Goal: Complete application form

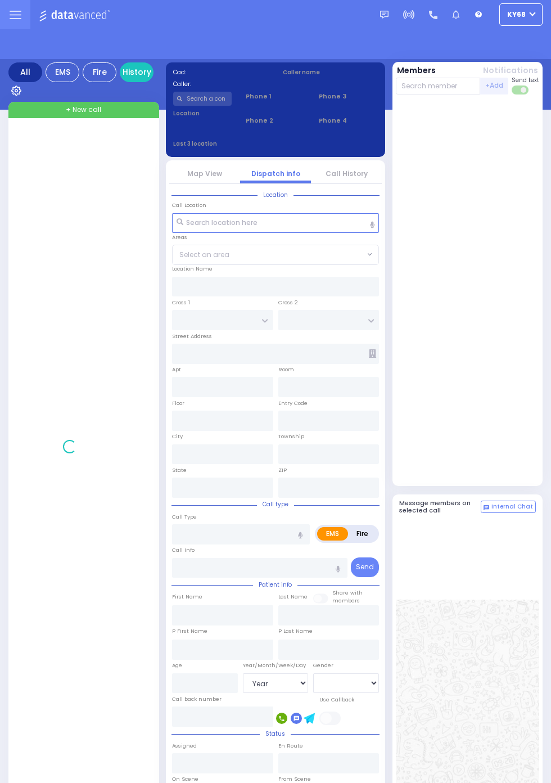
select select "Year"
select select "[DEMOGRAPHIC_DATA]"
select select "Year"
select select "[DEMOGRAPHIC_DATA]"
select select "Year"
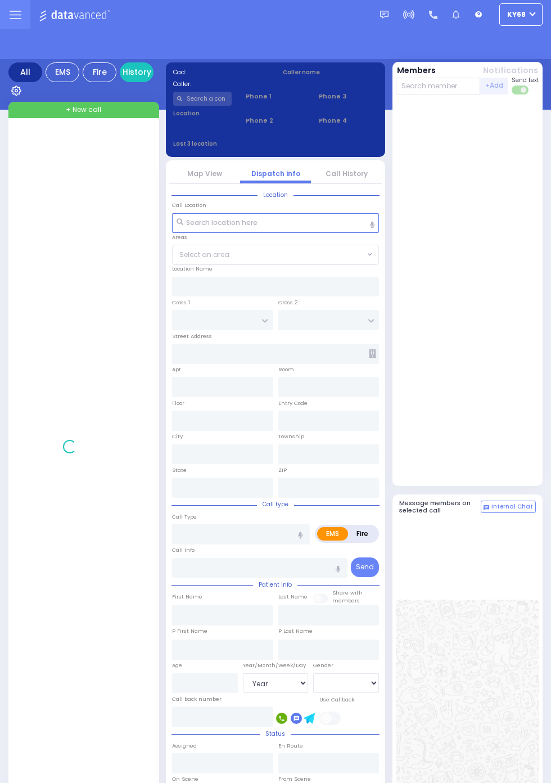
select select "[DEMOGRAPHIC_DATA]"
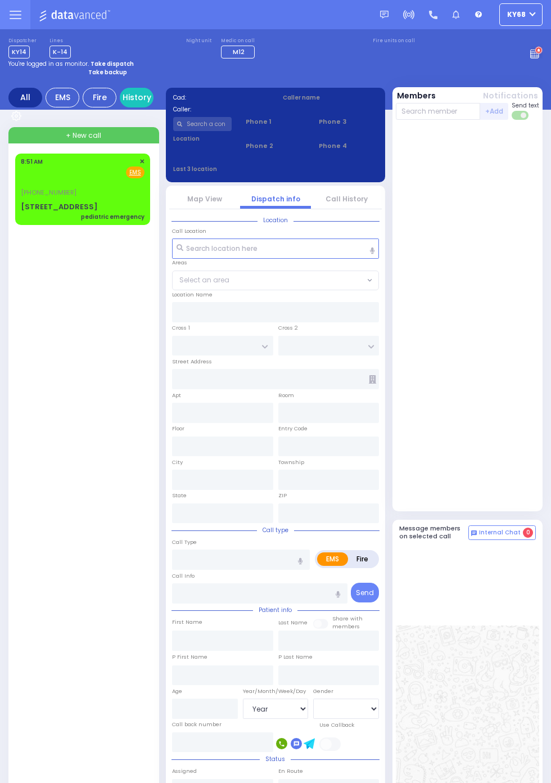
click at [66, 212] on div "[STREET_ADDRESS]" at bounding box center [59, 206] width 77 height 11
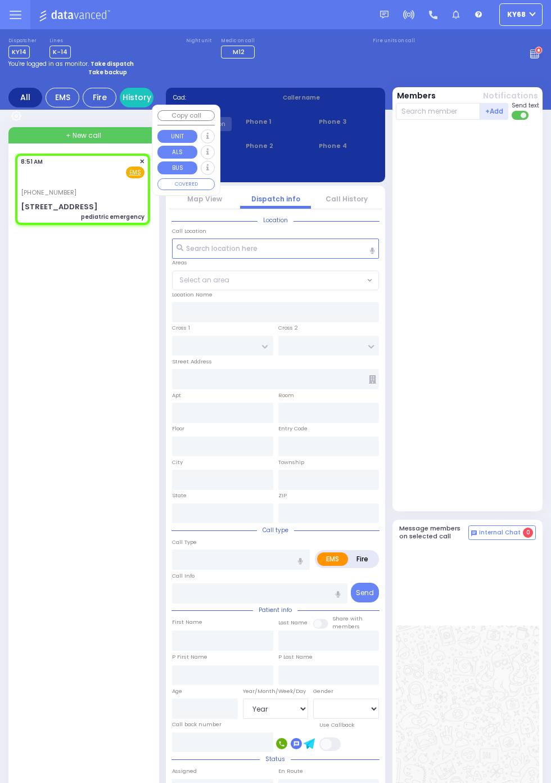
select select
type input "pediatric emergency"
radio input "true"
type input "6"
select select "Month"
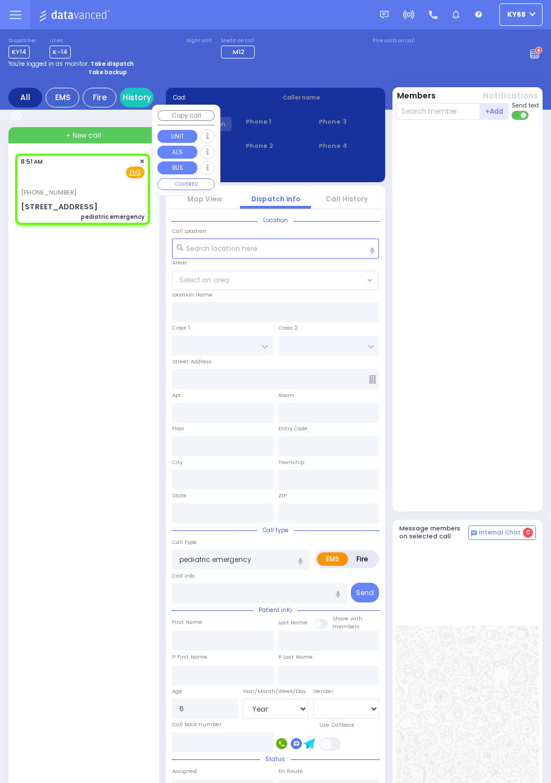
select select "[DEMOGRAPHIC_DATA]"
type input "08:51"
type input "ZENTA RD"
type input "IRON HILL PLAZA"
type input "25 Schunnemunk Road"
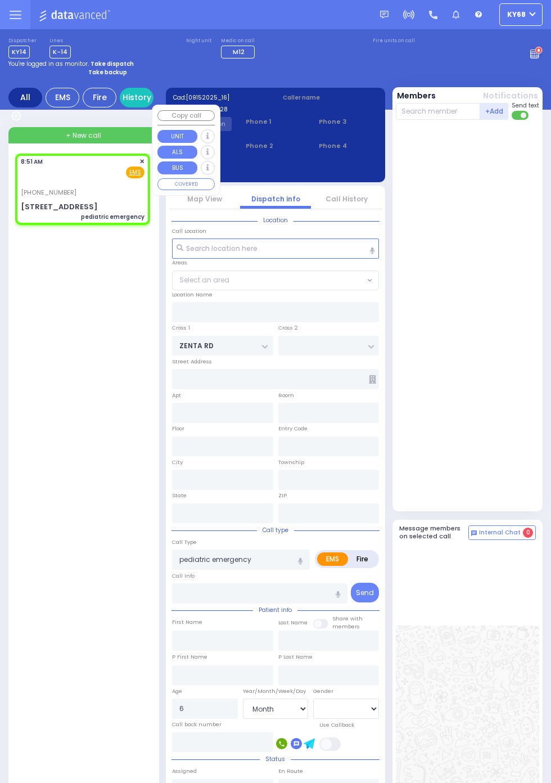
type input "302"
type input "[PERSON_NAME]"
type input "[US_STATE]"
type input "10950"
select select "SECTION 2"
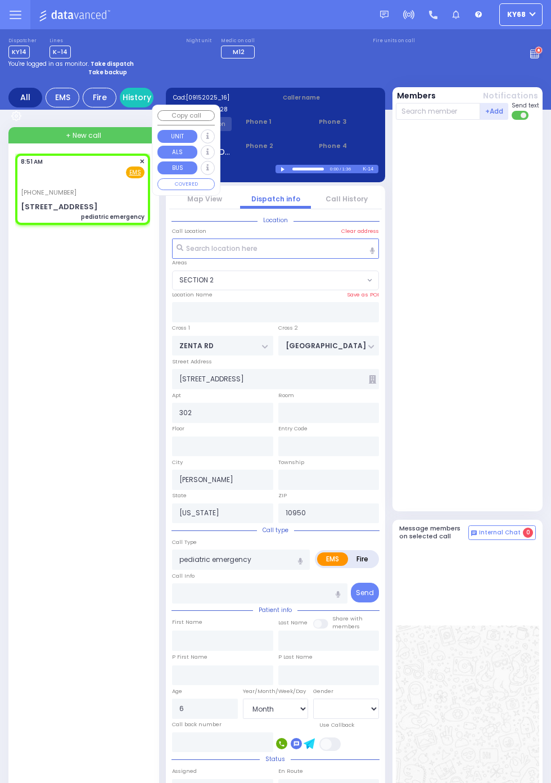
click at [524, 469] on div at bounding box center [469, 315] width 146 height 382
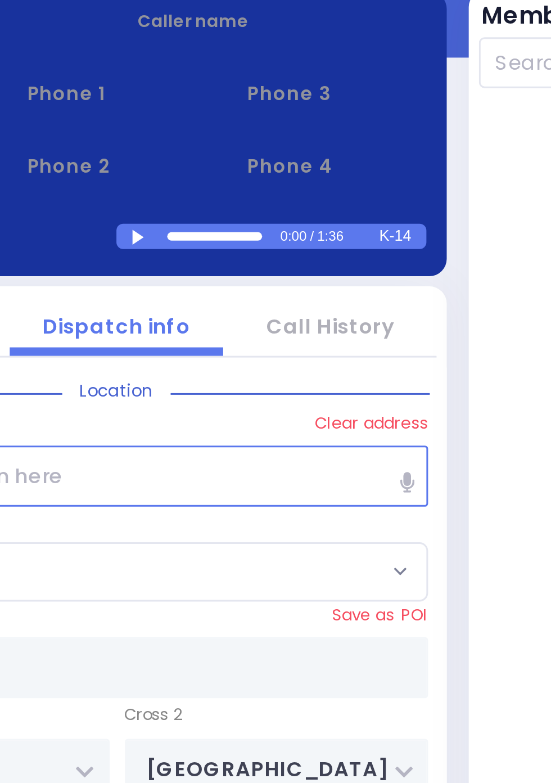
click at [281, 170] on div at bounding box center [284, 169] width 6 height 5
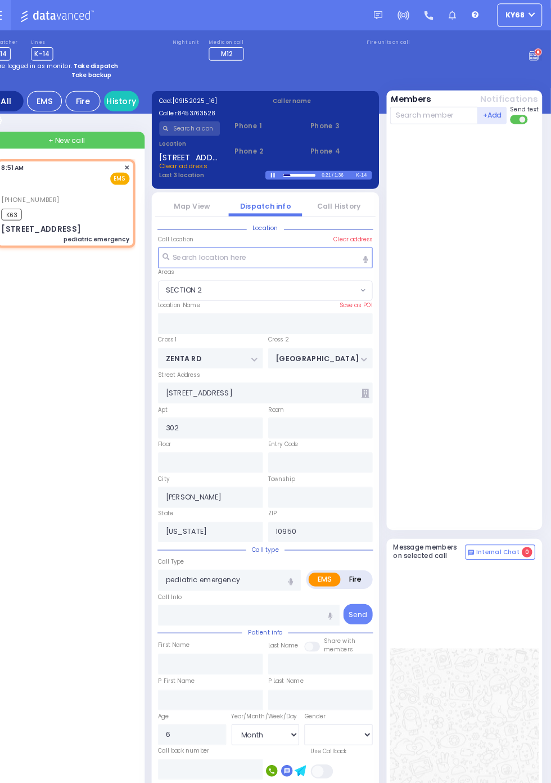
select select
radio input "true"
select select "Month"
select select "[DEMOGRAPHIC_DATA]"
type input "08:53"
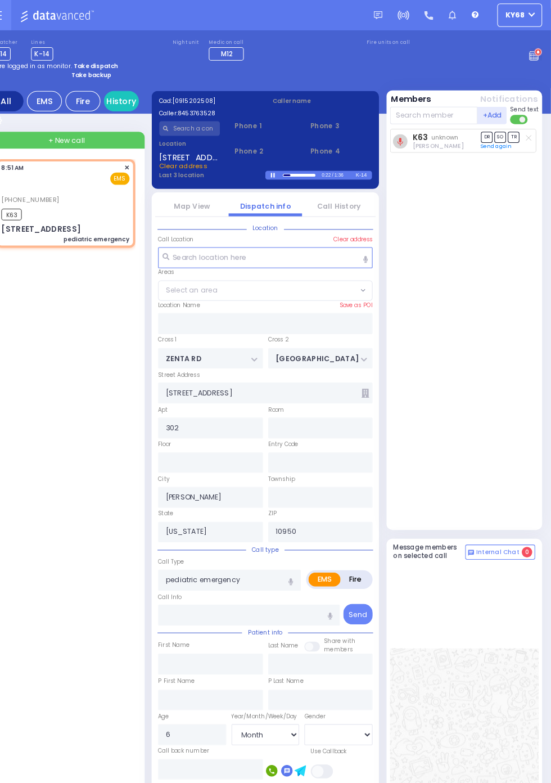
select select "SECTION 2"
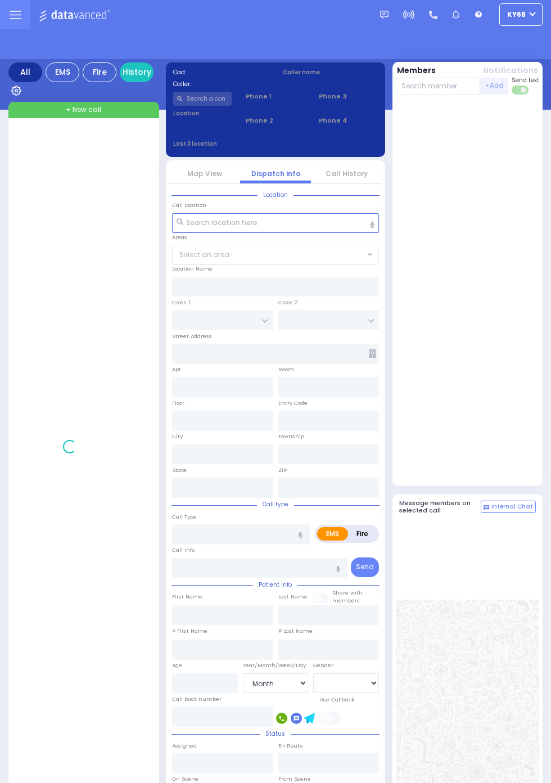
select select "Month"
select select "[DEMOGRAPHIC_DATA]"
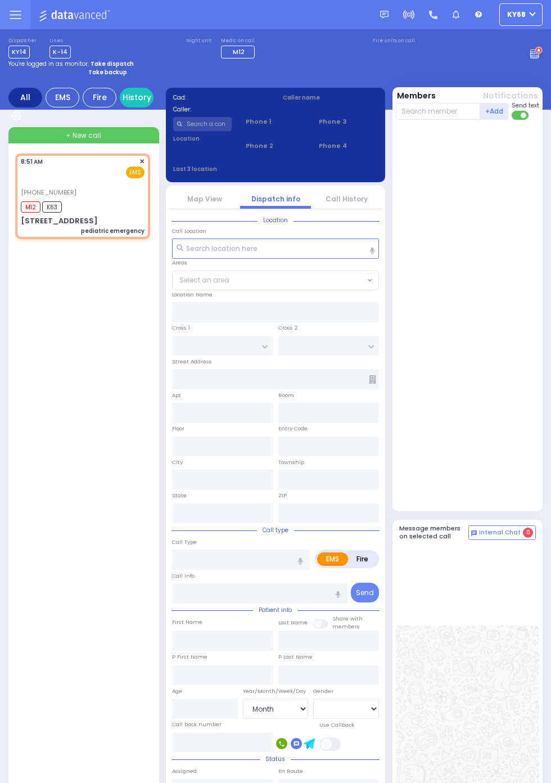
select select
type input "pediatric emergency"
radio input "true"
type input "6"
select select "Month"
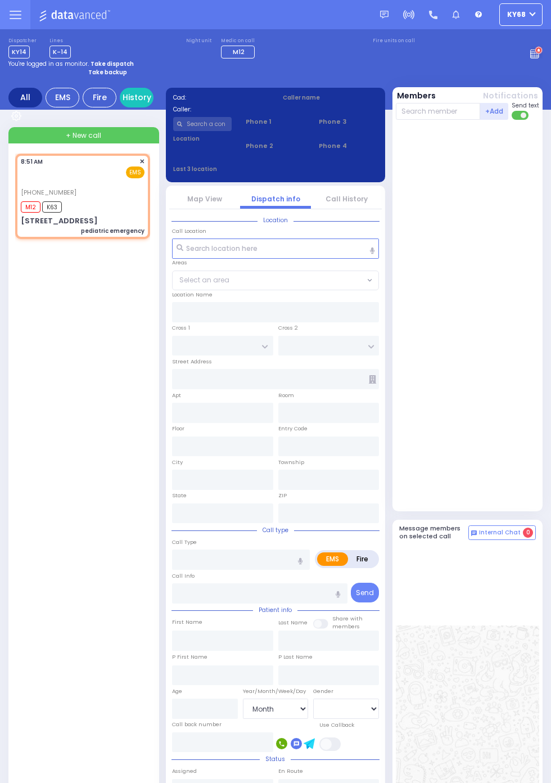
select select "[DEMOGRAPHIC_DATA]"
type input "08:51"
type input "08:53"
type input "ZENTA RD"
type input "IRON HILL PLAZA"
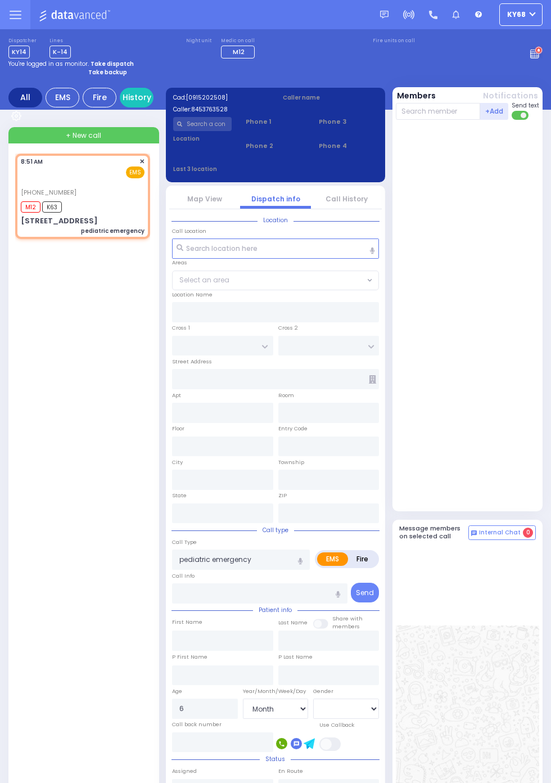
type input "25 Schunnemunk Road"
type input "302"
type input "Kiryas Joel"
type input "New York"
type input "10950"
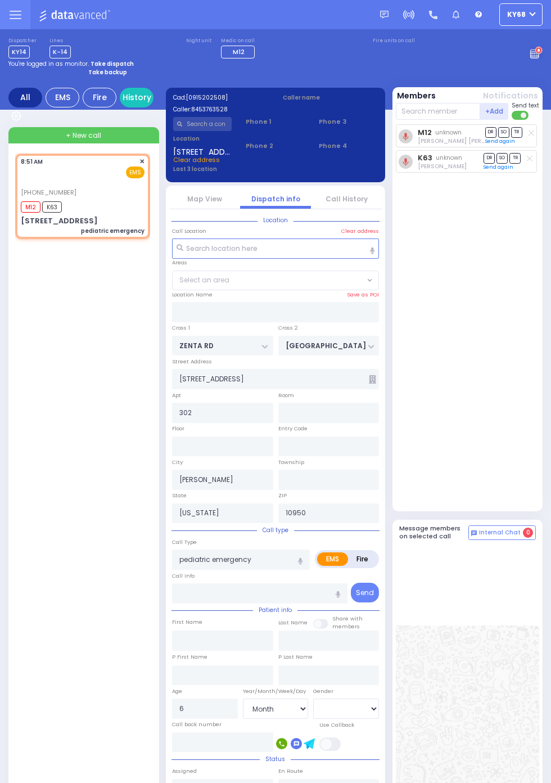
select select "SECTION 2"
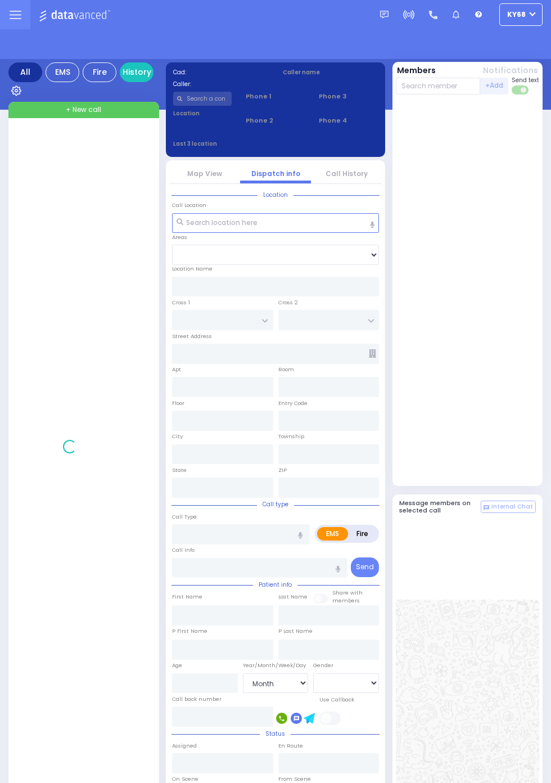
select select "Month"
select select "[DEMOGRAPHIC_DATA]"
select select "Month"
select select "[DEMOGRAPHIC_DATA]"
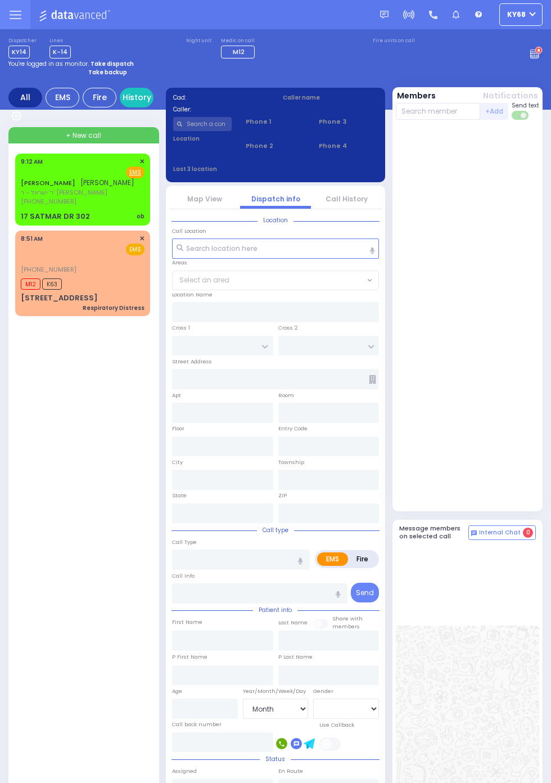
click at [21, 201] on span "[PHONE_NUMBER]" at bounding box center [49, 201] width 56 height 9
select select
type input "ob"
radio input "true"
type input "[PERSON_NAME]"
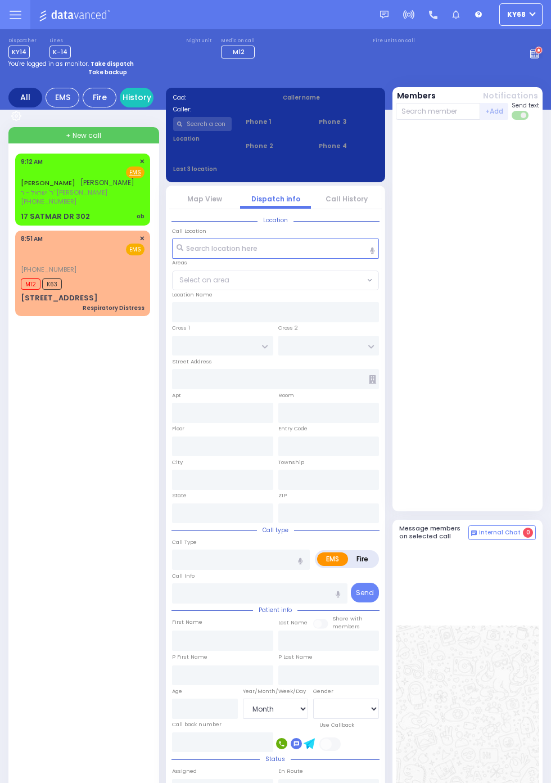
type input "FRIED"
select select
type input "09:12"
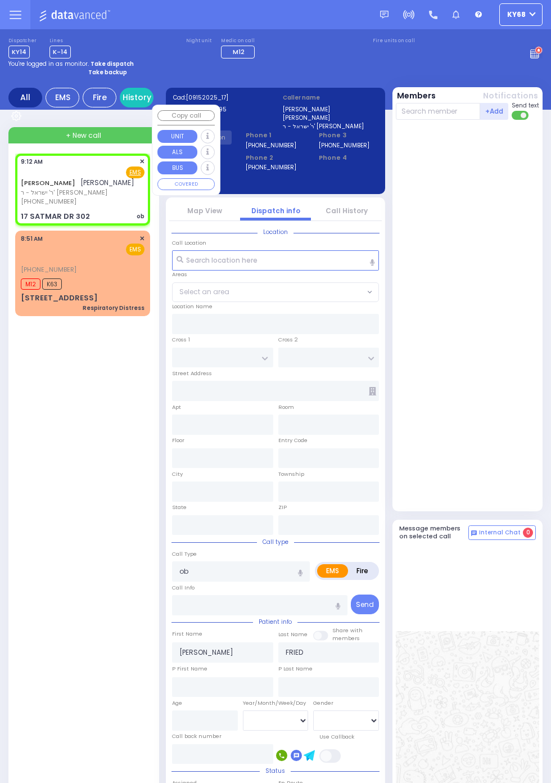
type input "SIGET COURT"
type input "HAYES COURT"
type input "17 SATMAR DR"
type input "302"
type input "[PERSON_NAME]"
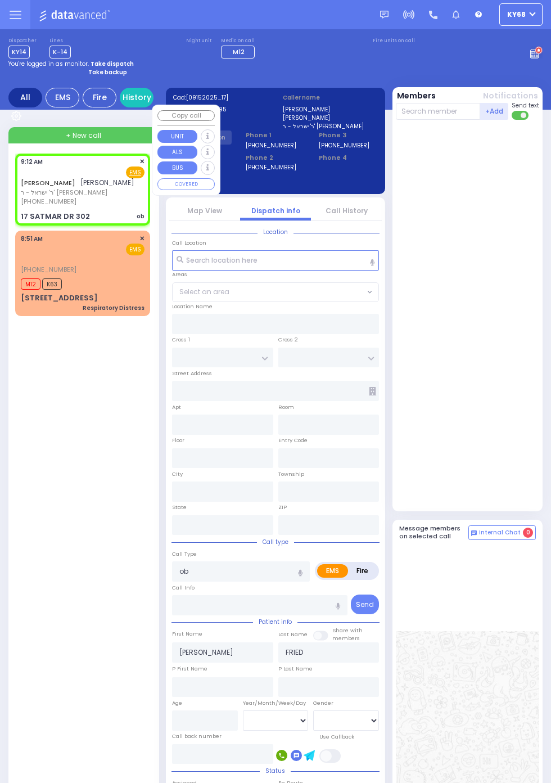
type input "[US_STATE]"
type input "10950"
select select "SECTION 3"
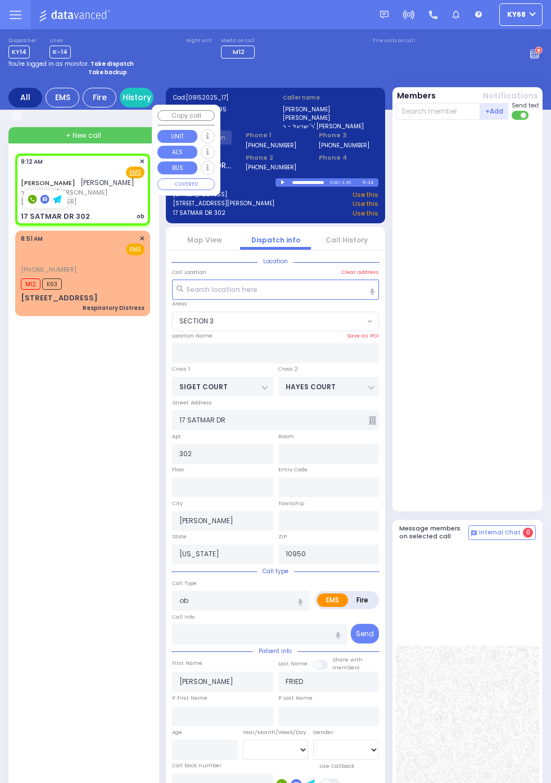
click at [514, 326] on div at bounding box center [469, 315] width 146 height 382
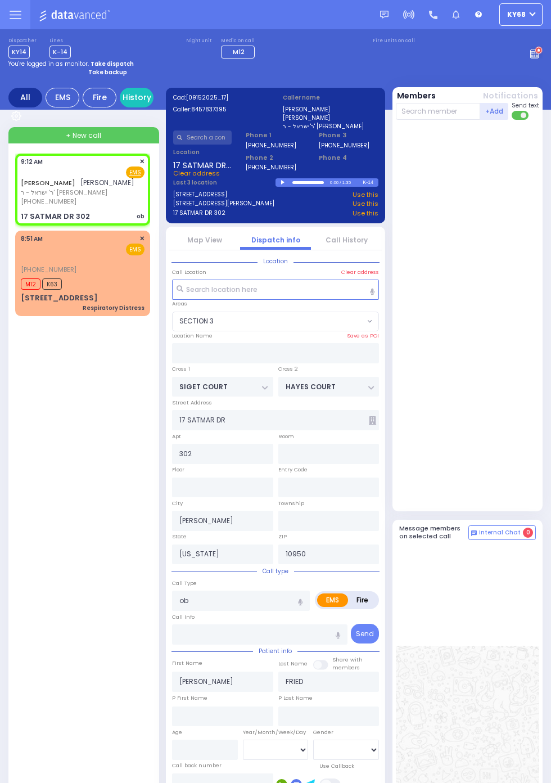
scroll to position [1, 0]
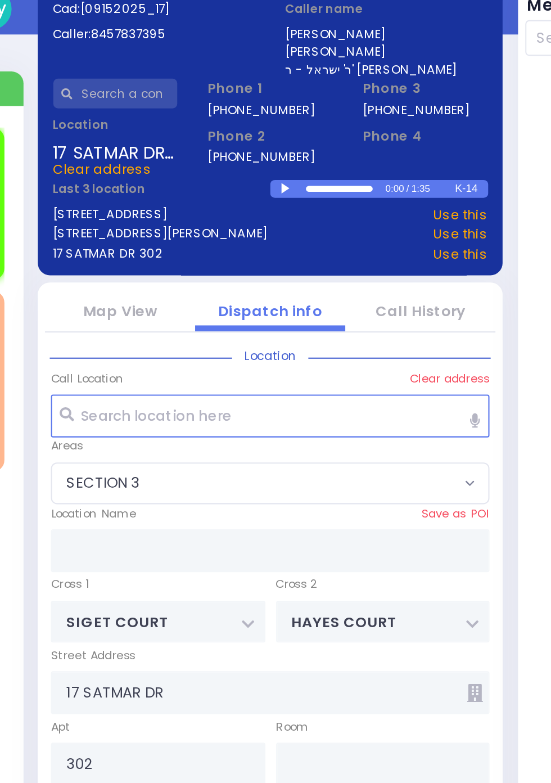
click at [283, 182] on div at bounding box center [284, 181] width 6 height 5
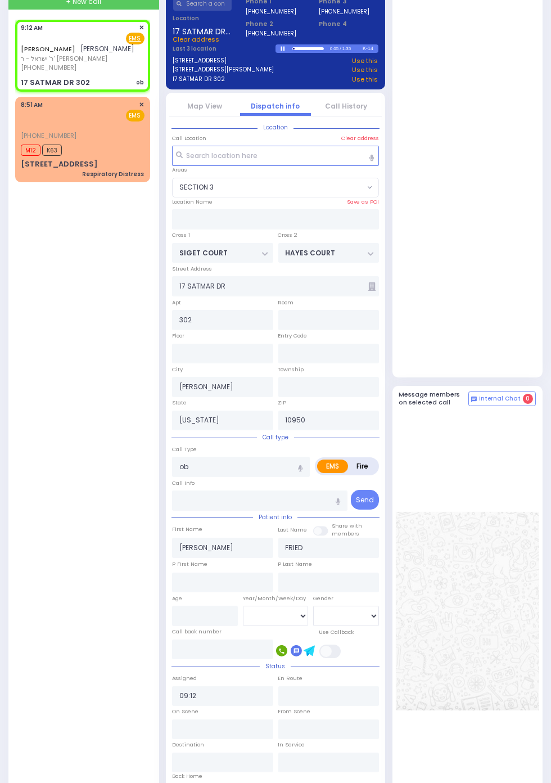
scroll to position [0, 0]
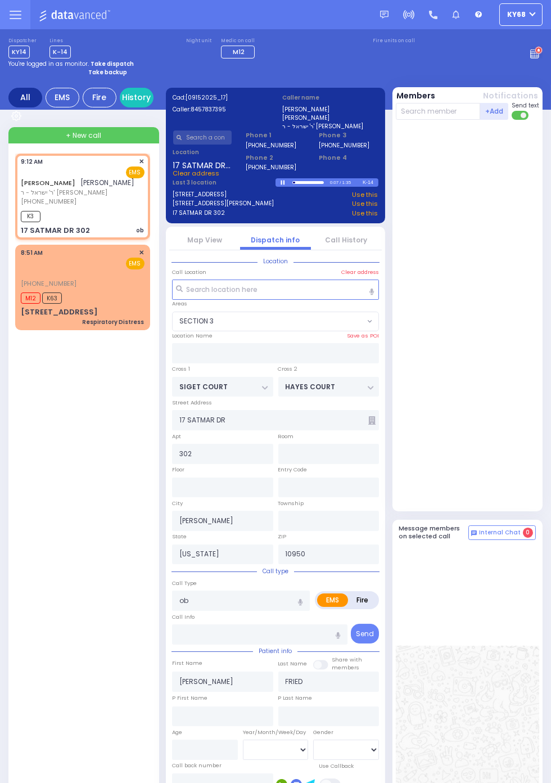
select select
radio input "true"
select select
type input "09:14"
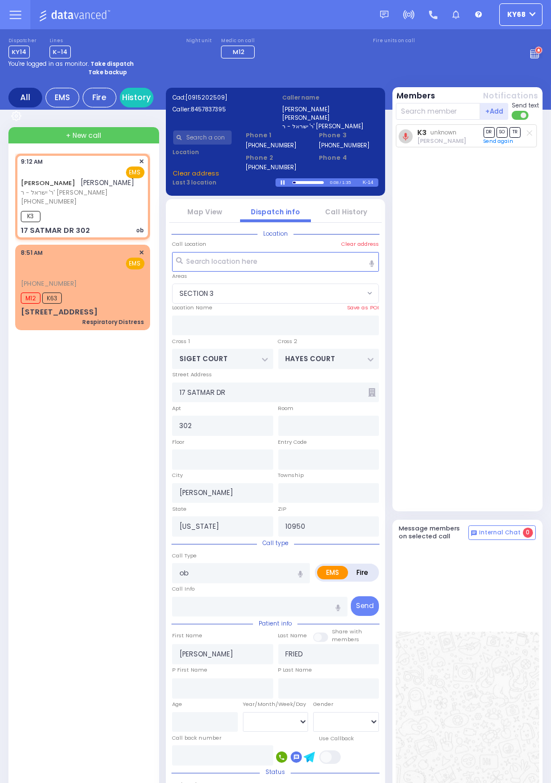
select select "SECTION 3"
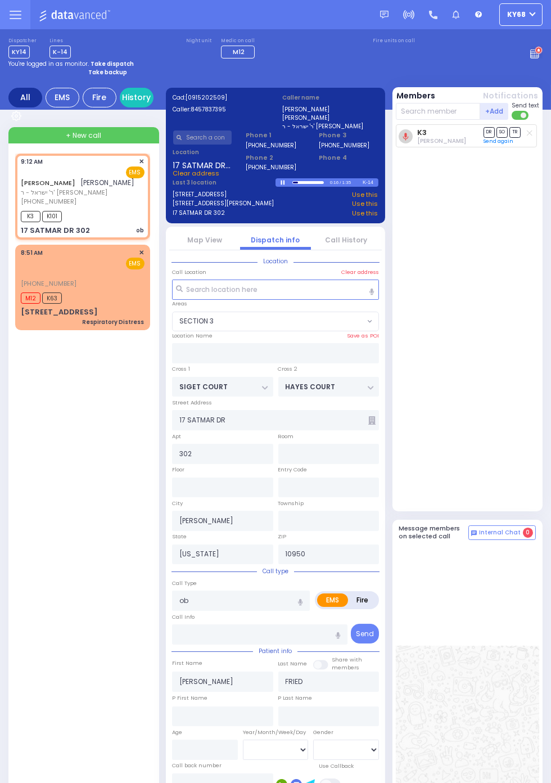
select select
radio input "true"
select select
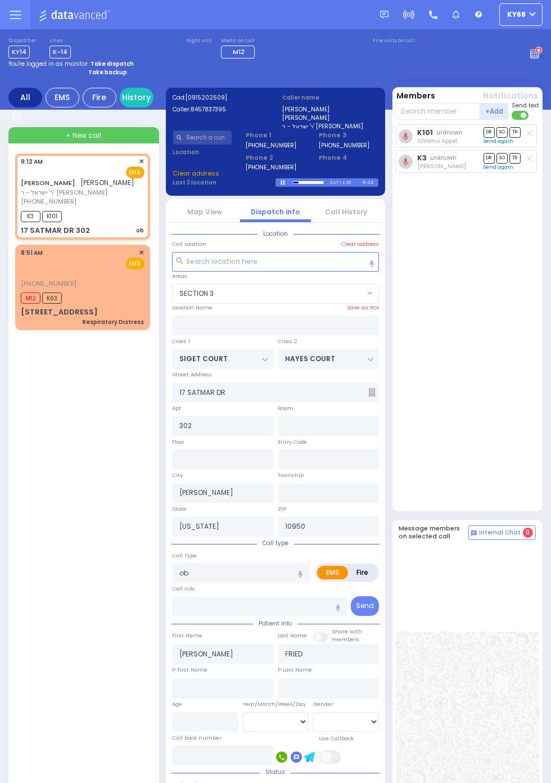
select select "SECTION 3"
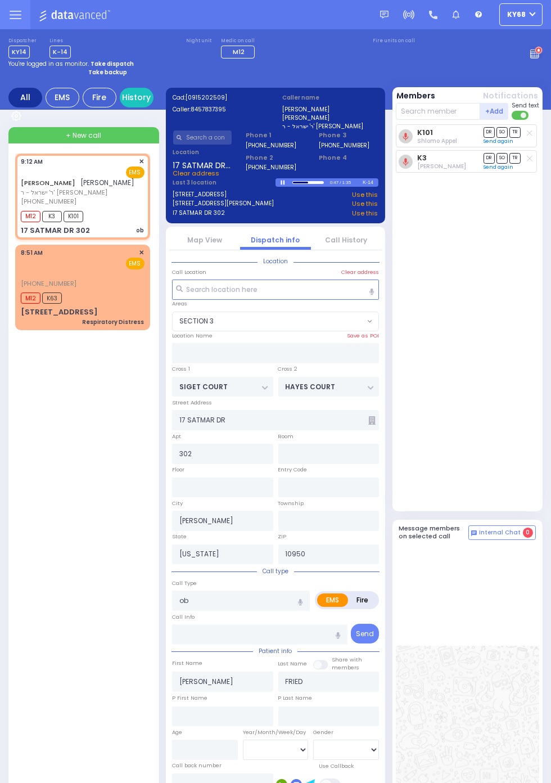
select select
radio input "true"
select select
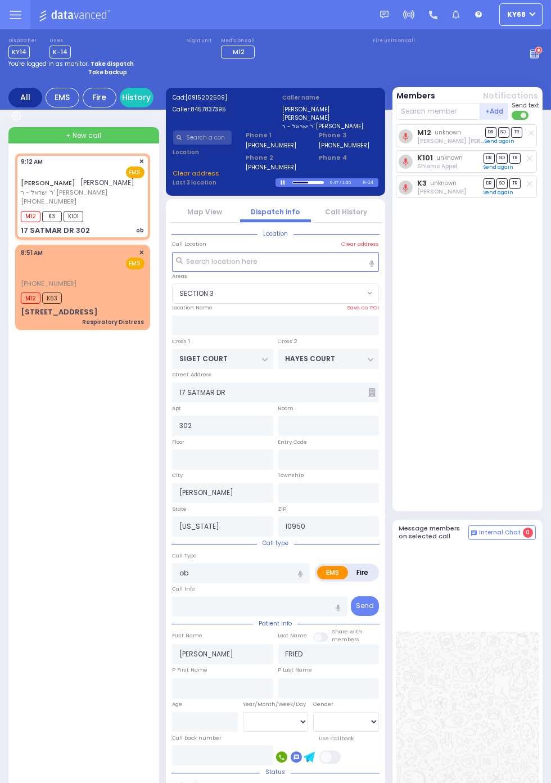
select select "SECTION 3"
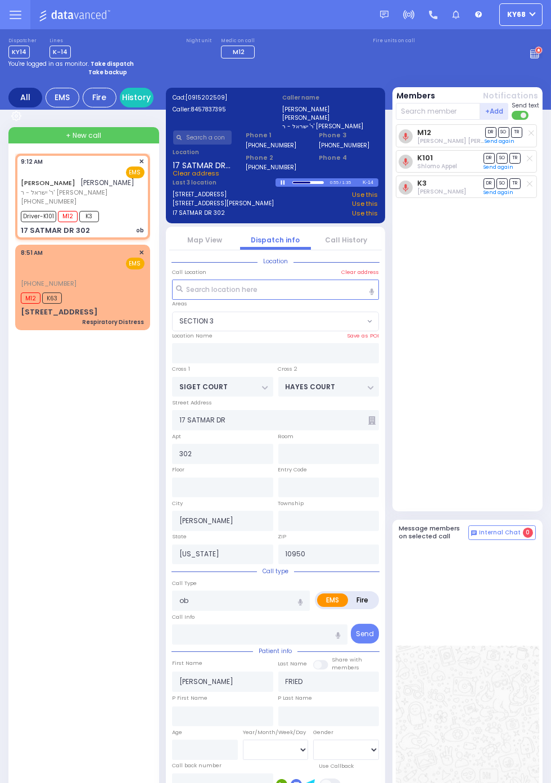
select select
radio input "true"
select select
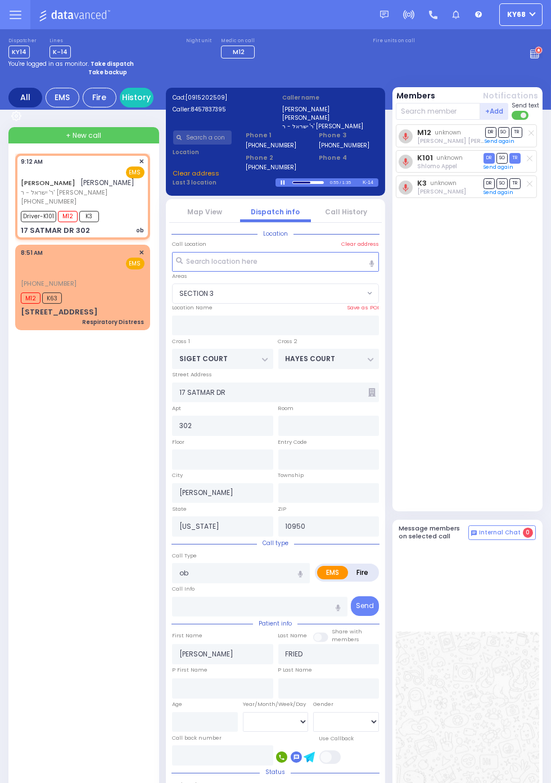
select select "SECTION 3"
